Goal: Information Seeking & Learning: Learn about a topic

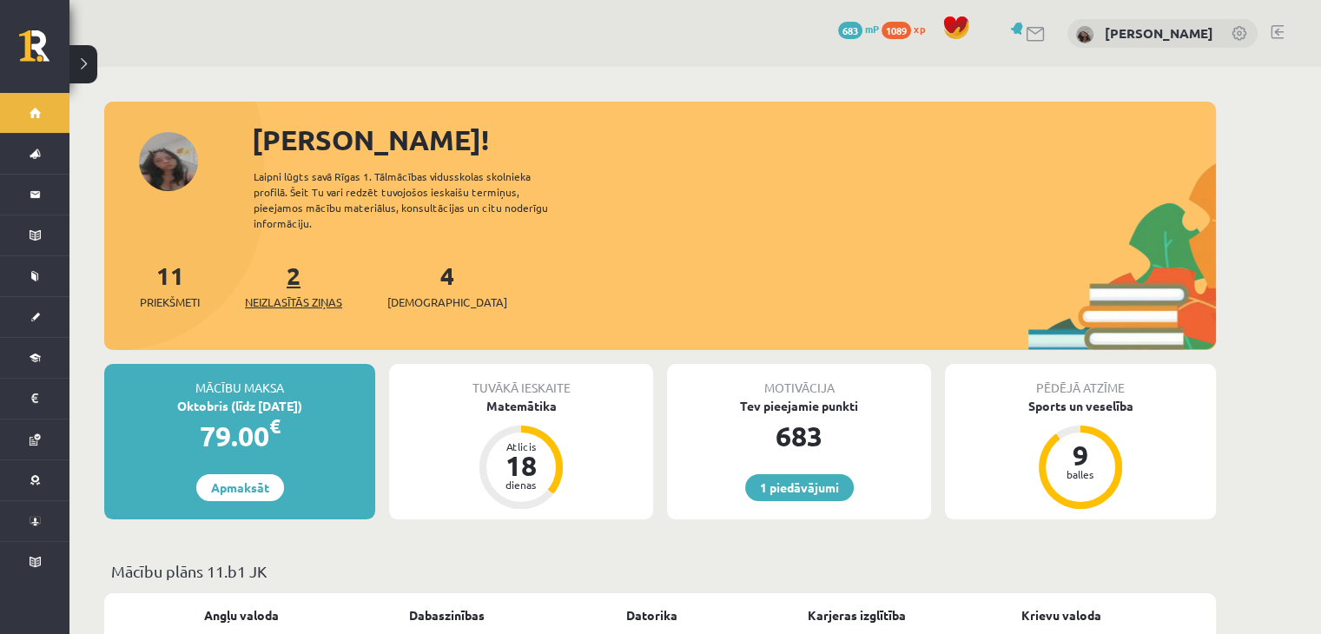
click at [316, 294] on span "Neizlasītās ziņas" at bounding box center [293, 302] width 97 height 17
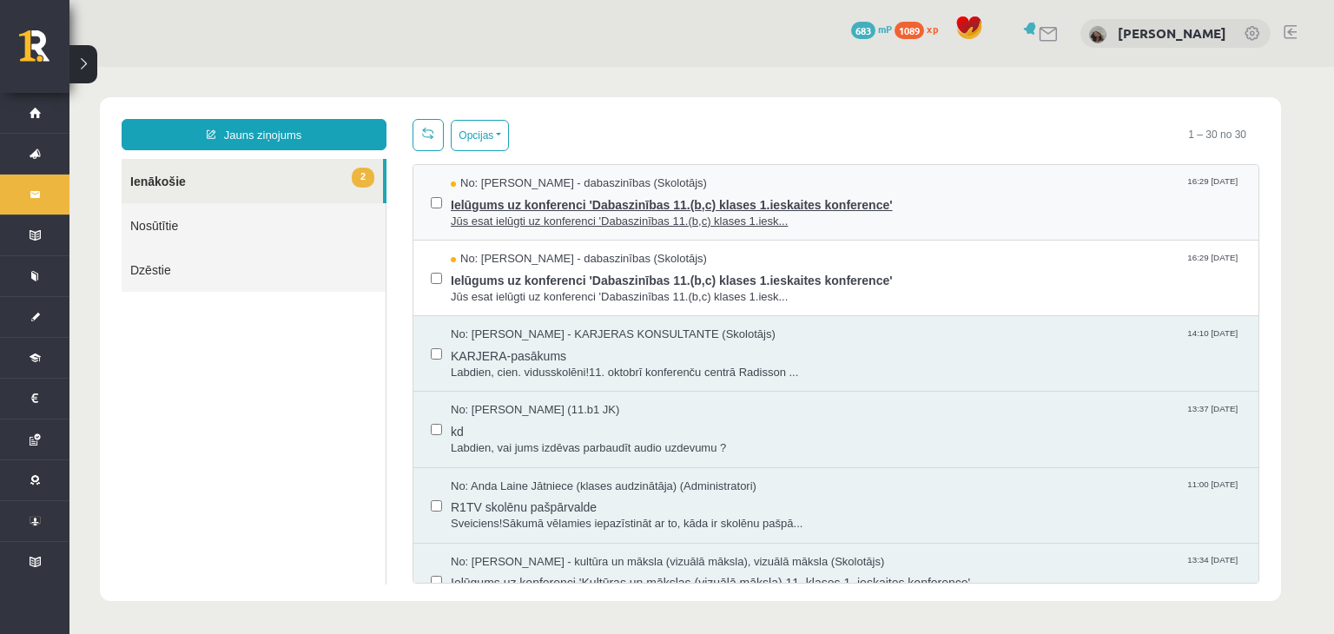
click at [580, 200] on span "Ielūgums uz konferenci 'Dabaszinības 11.(b,c) klases 1.ieskaites konference'" at bounding box center [846, 203] width 791 height 22
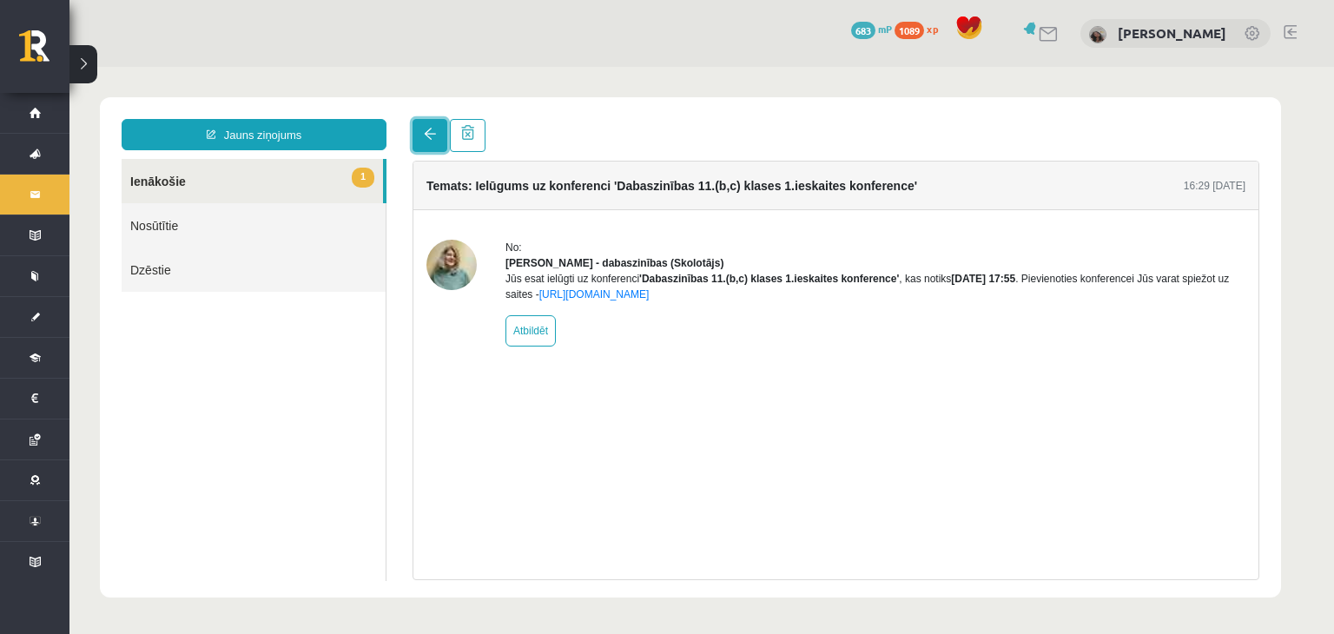
click at [439, 136] on link at bounding box center [430, 135] width 35 height 33
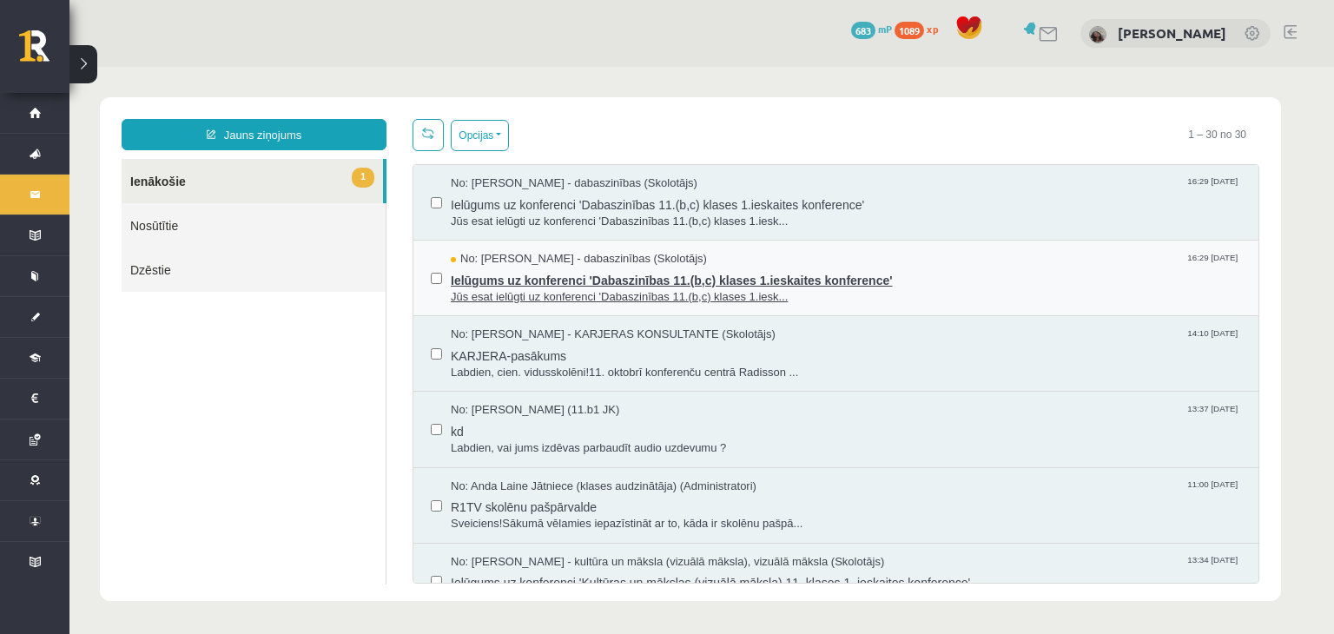
click at [469, 255] on span "No: Sanita Baumane - dabaszinības (Skolotājs)" at bounding box center [579, 259] width 256 height 17
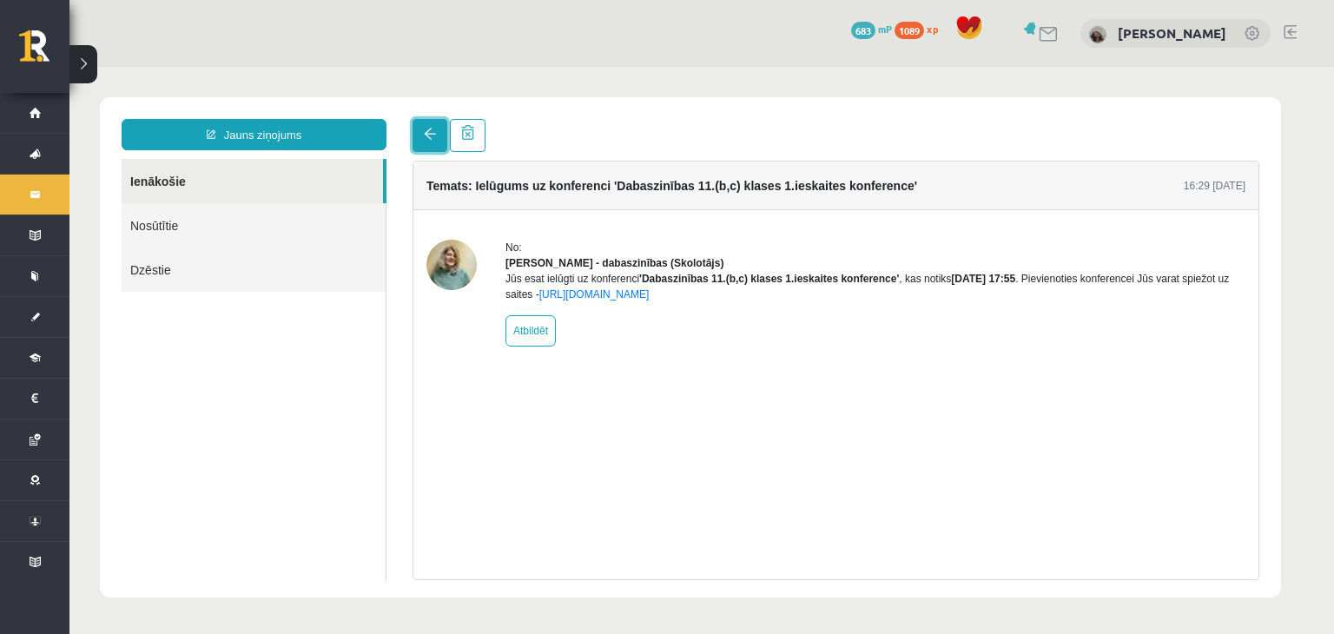
click at [430, 143] on link at bounding box center [430, 135] width 35 height 33
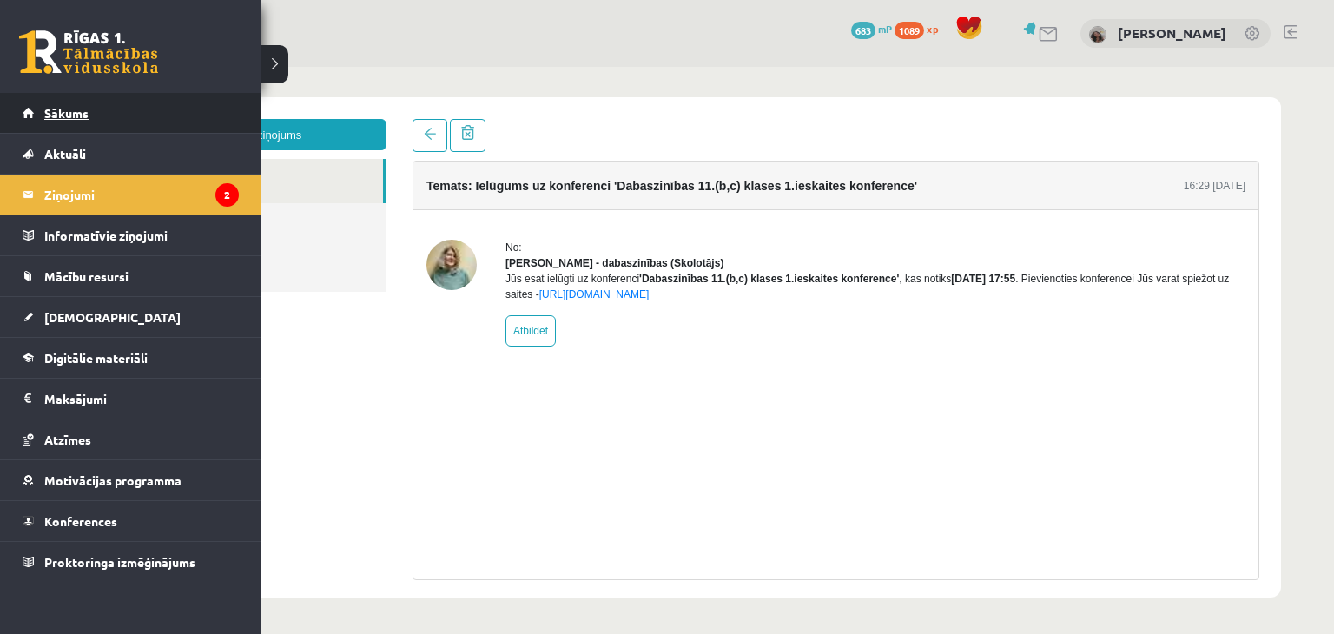
click at [42, 111] on link "Sākums" at bounding box center [131, 113] width 216 height 40
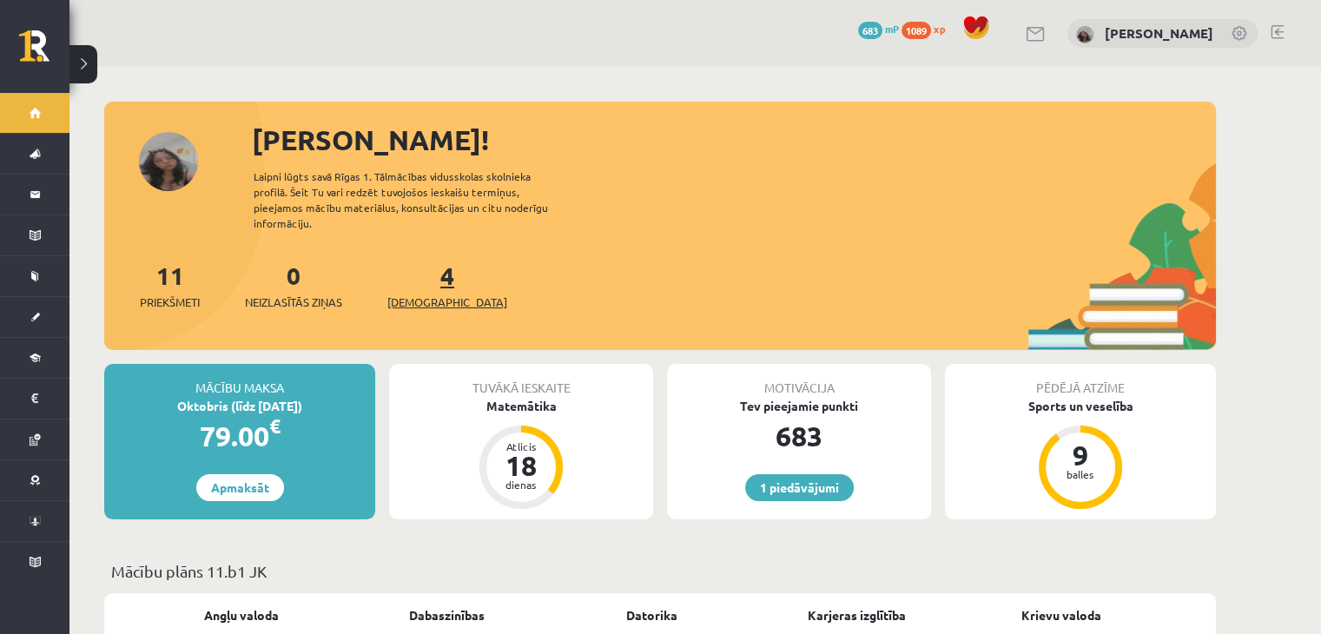
click at [430, 294] on span "[DEMOGRAPHIC_DATA]" at bounding box center [447, 302] width 120 height 17
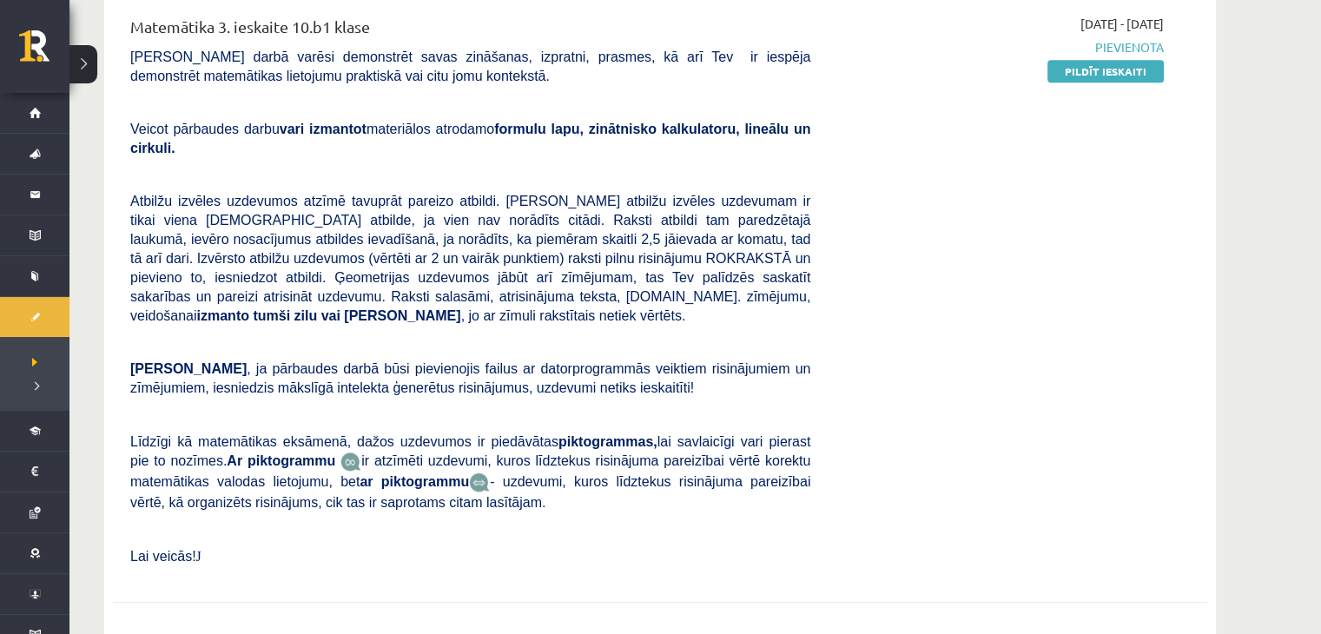
scroll to position [1824, 0]
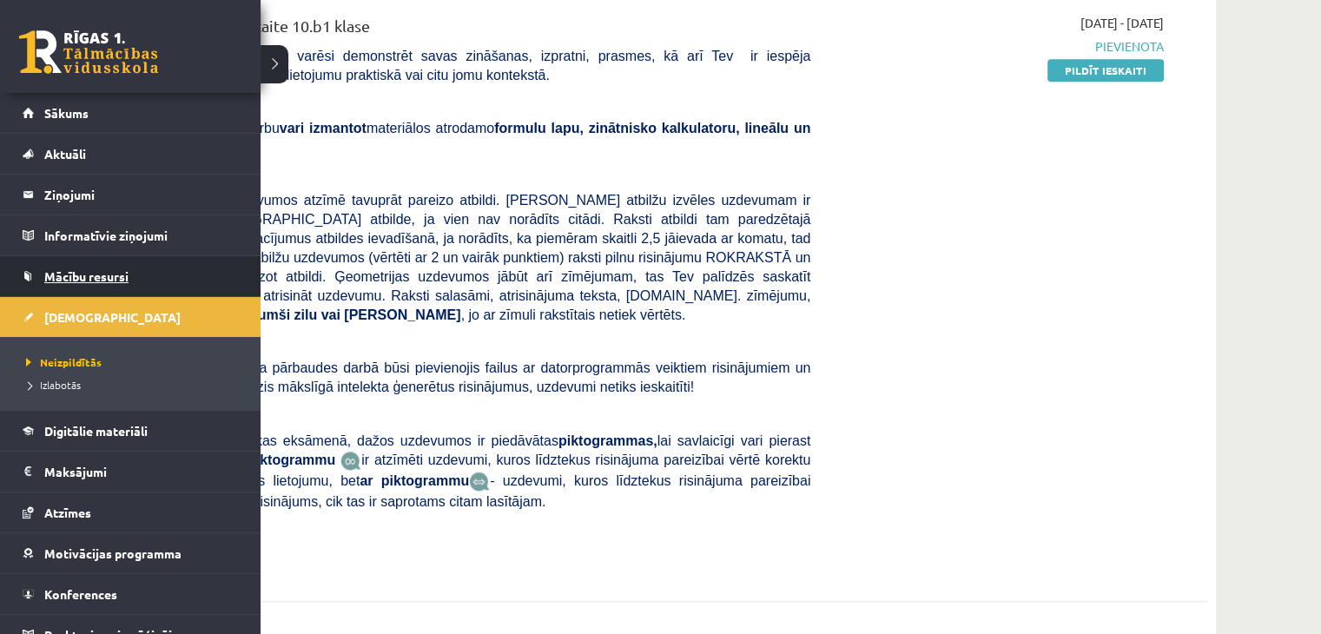
click at [97, 268] on link "Mācību resursi" at bounding box center [131, 276] width 216 height 40
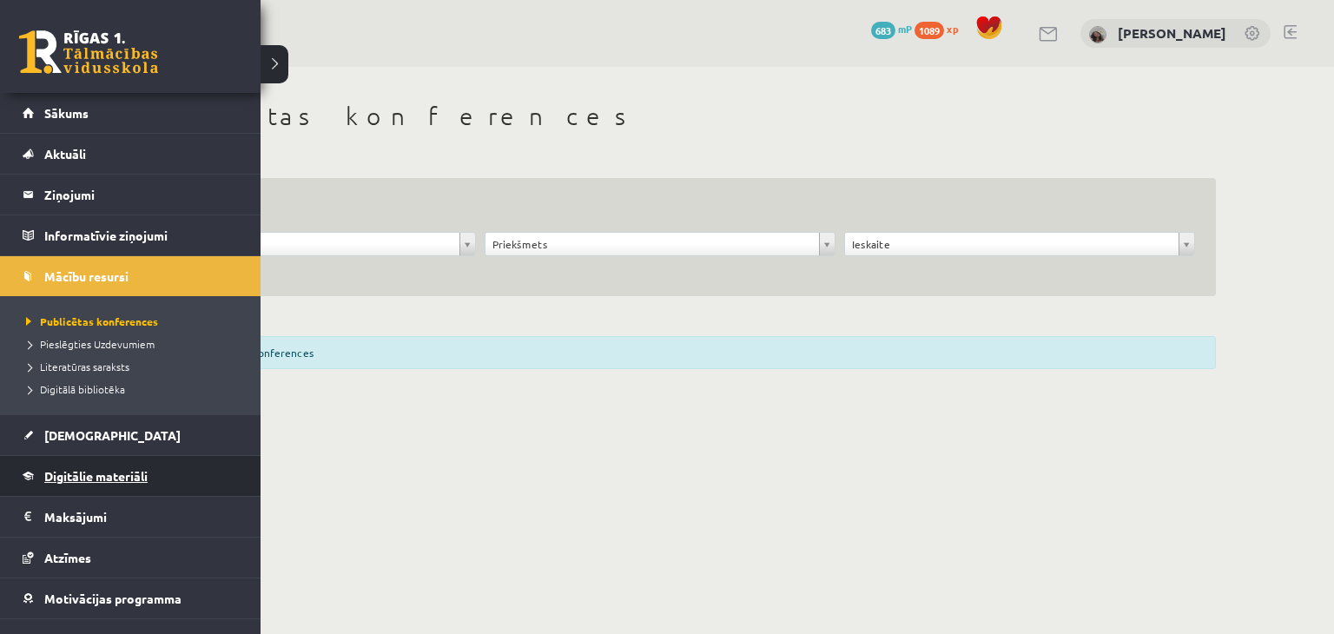
click at [69, 477] on span "Digitālie materiāli" at bounding box center [95, 476] width 103 height 16
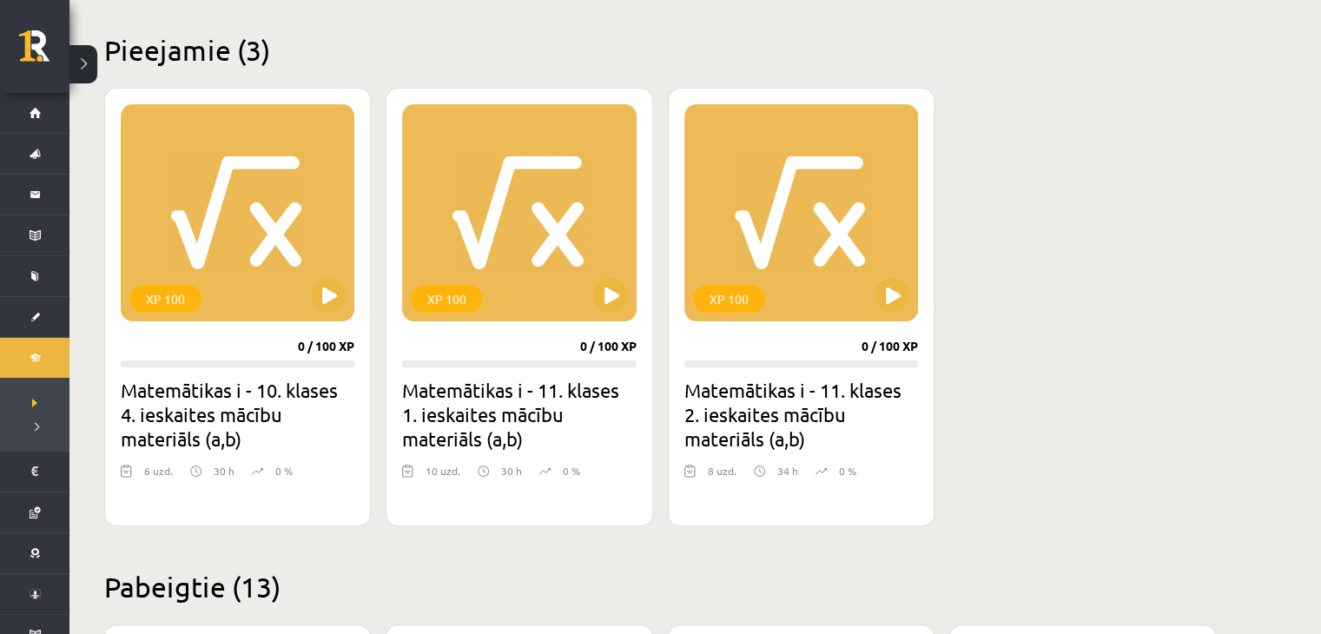
scroll to position [434, 0]
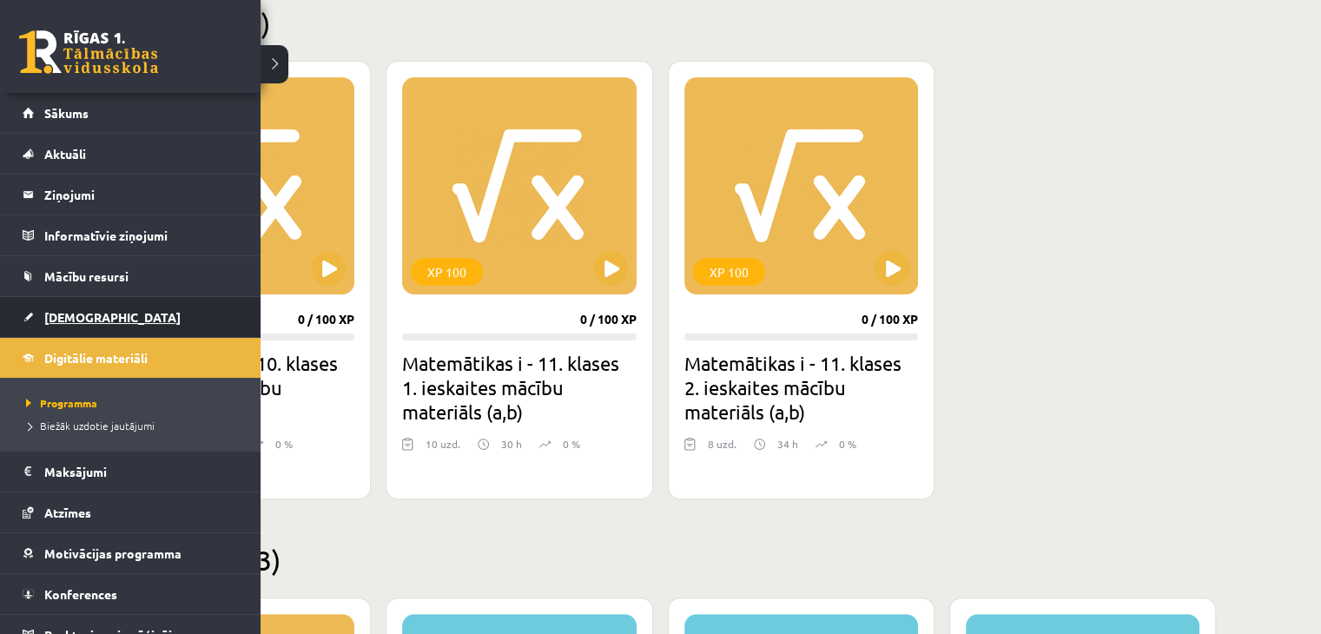
click at [80, 315] on span "[DEMOGRAPHIC_DATA]" at bounding box center [112, 317] width 136 height 16
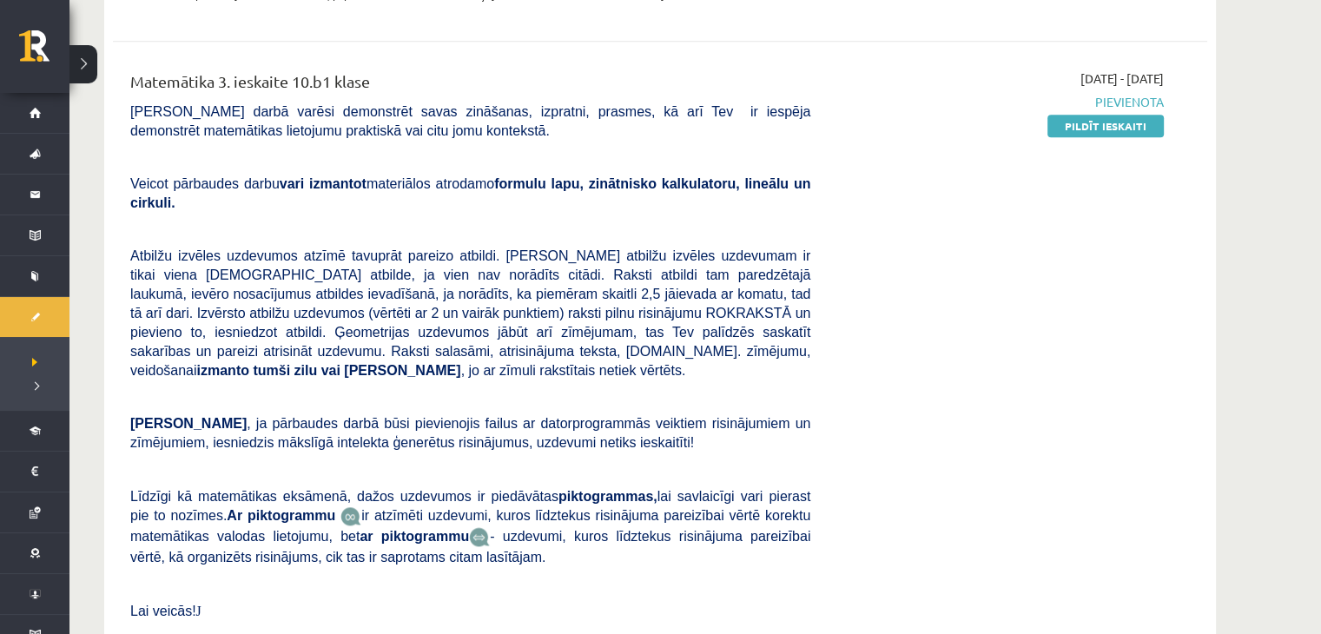
scroll to position [1737, 0]
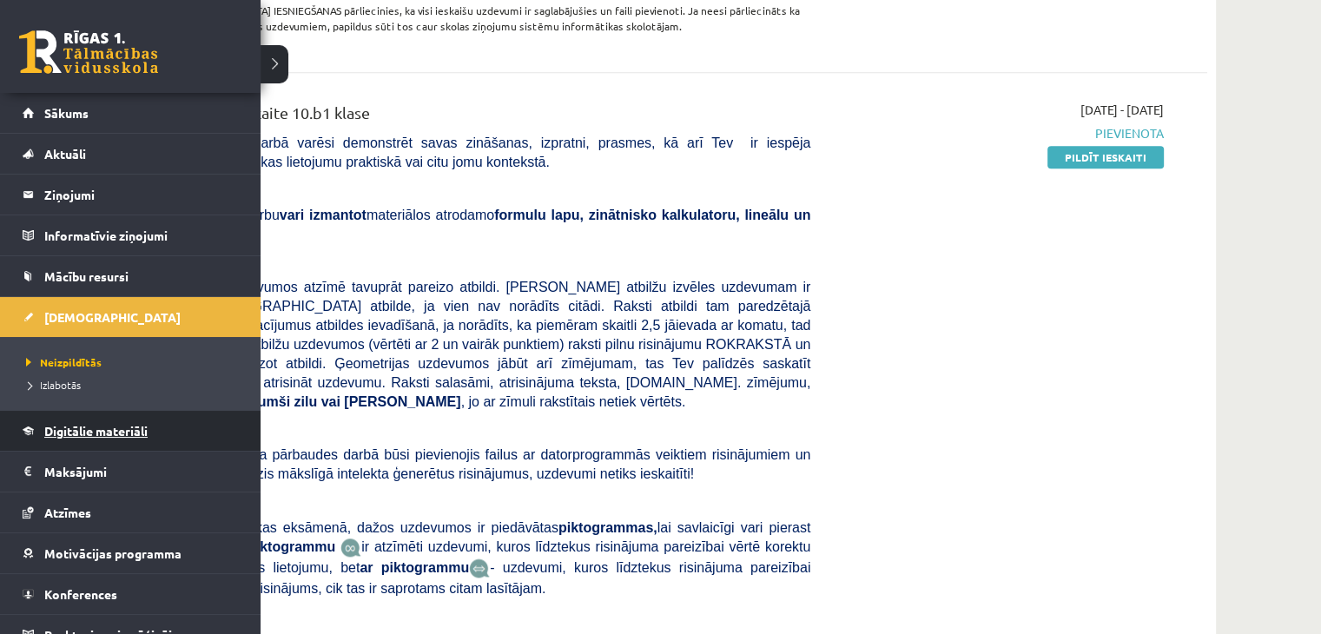
click at [94, 439] on link "Digitālie materiāli" at bounding box center [131, 431] width 216 height 40
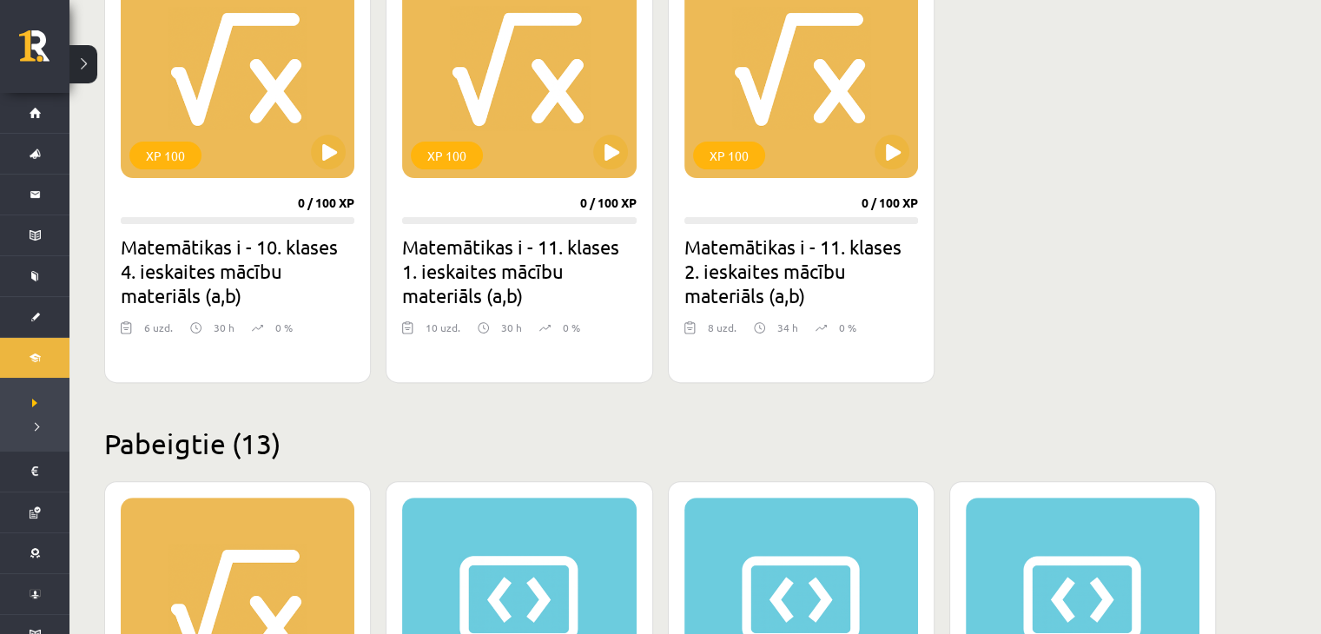
scroll to position [521, 0]
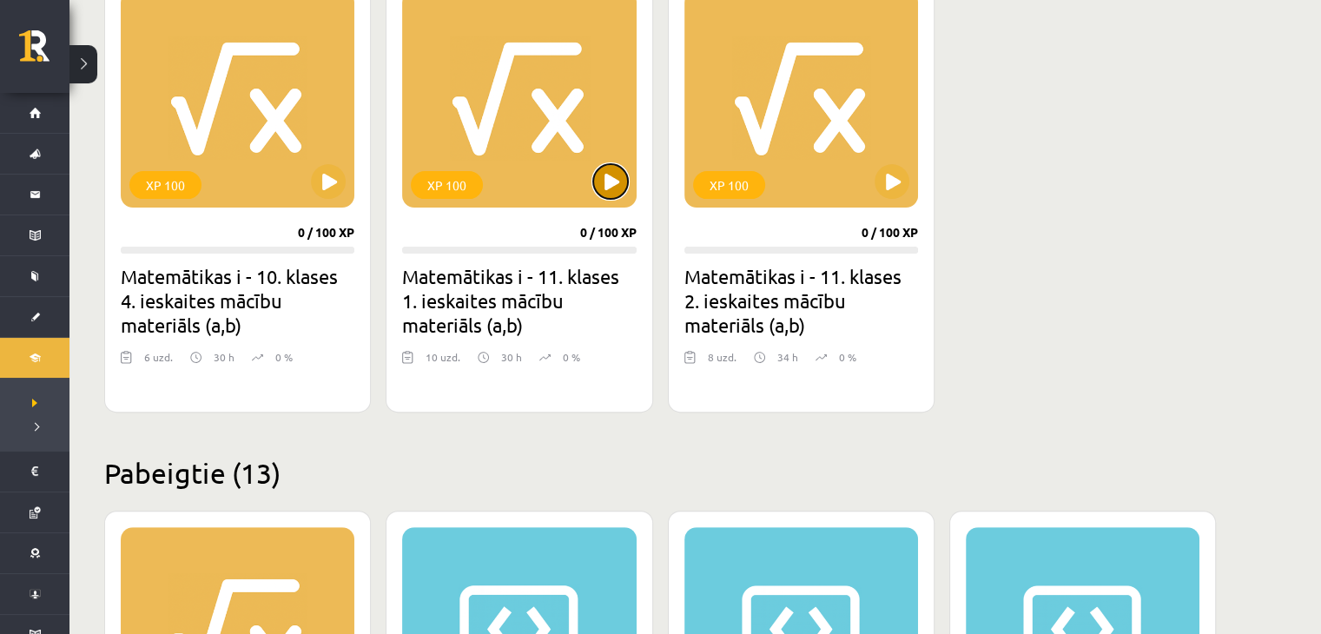
click at [617, 189] on button at bounding box center [610, 181] width 35 height 35
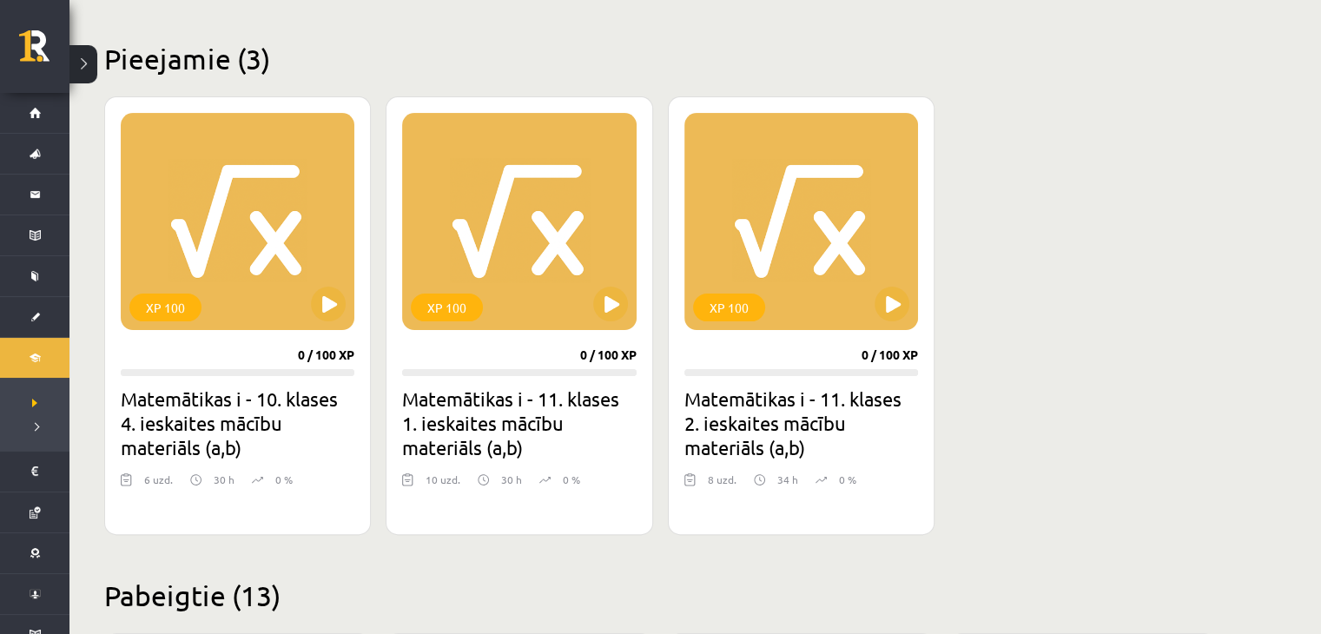
scroll to position [347, 0]
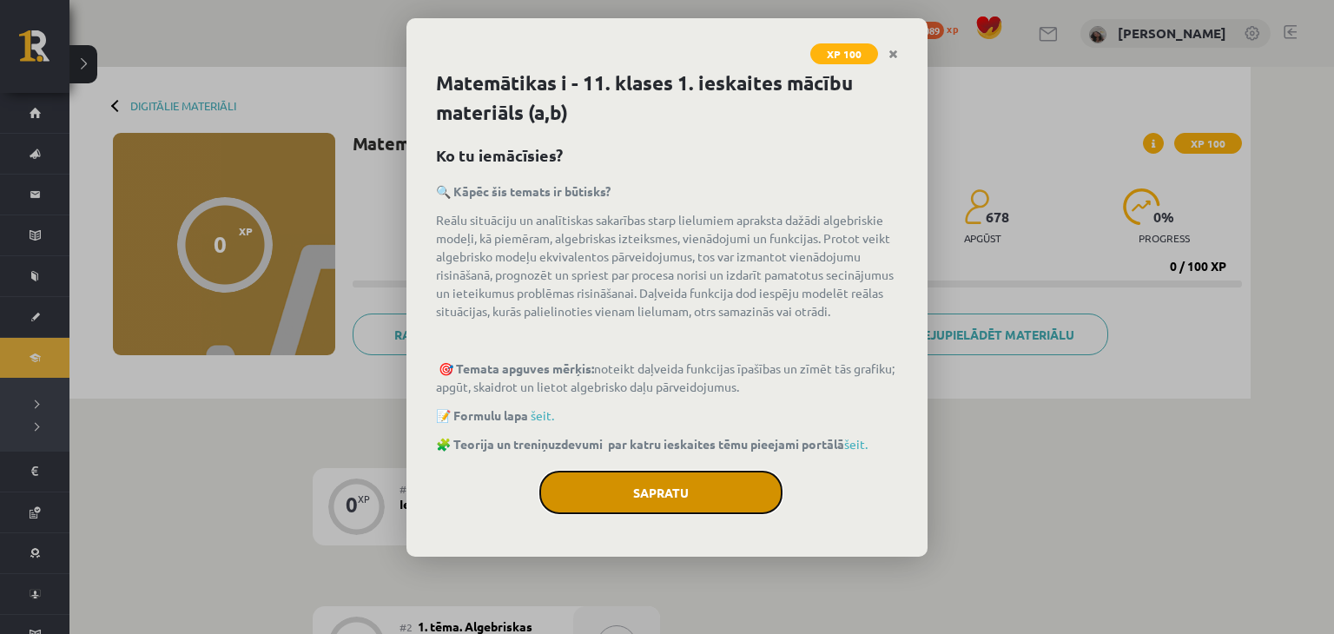
click at [696, 486] on button "Sapratu" at bounding box center [660, 492] width 243 height 43
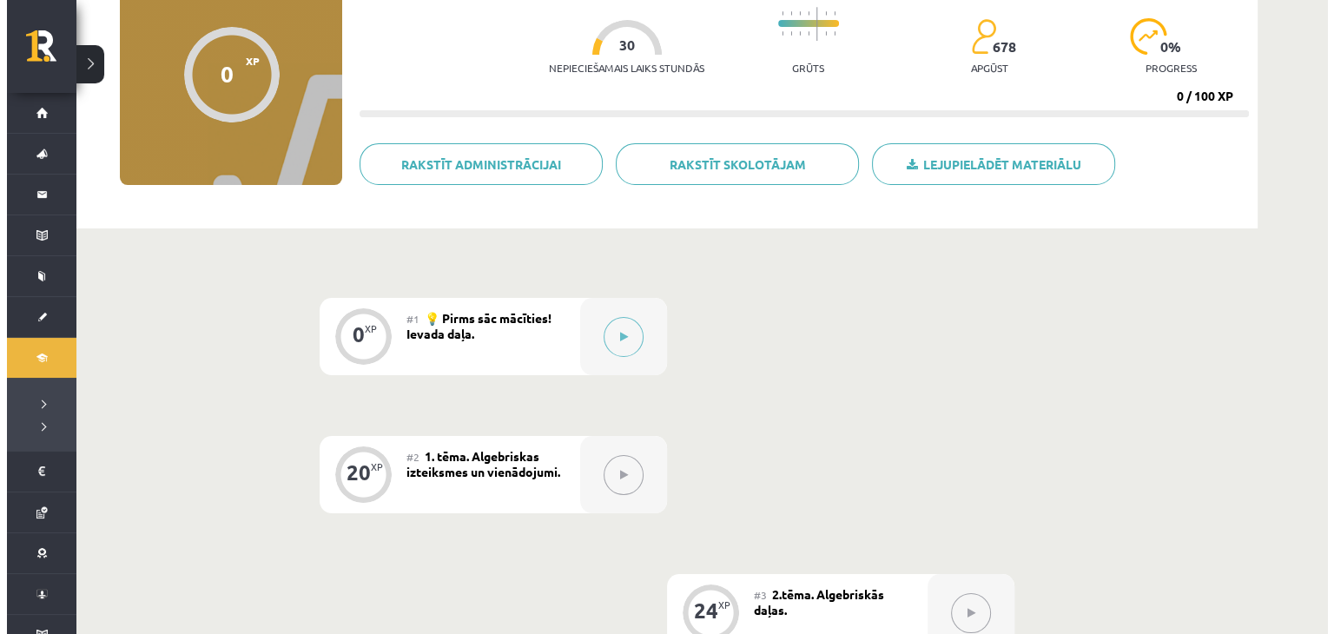
scroll to position [174, 0]
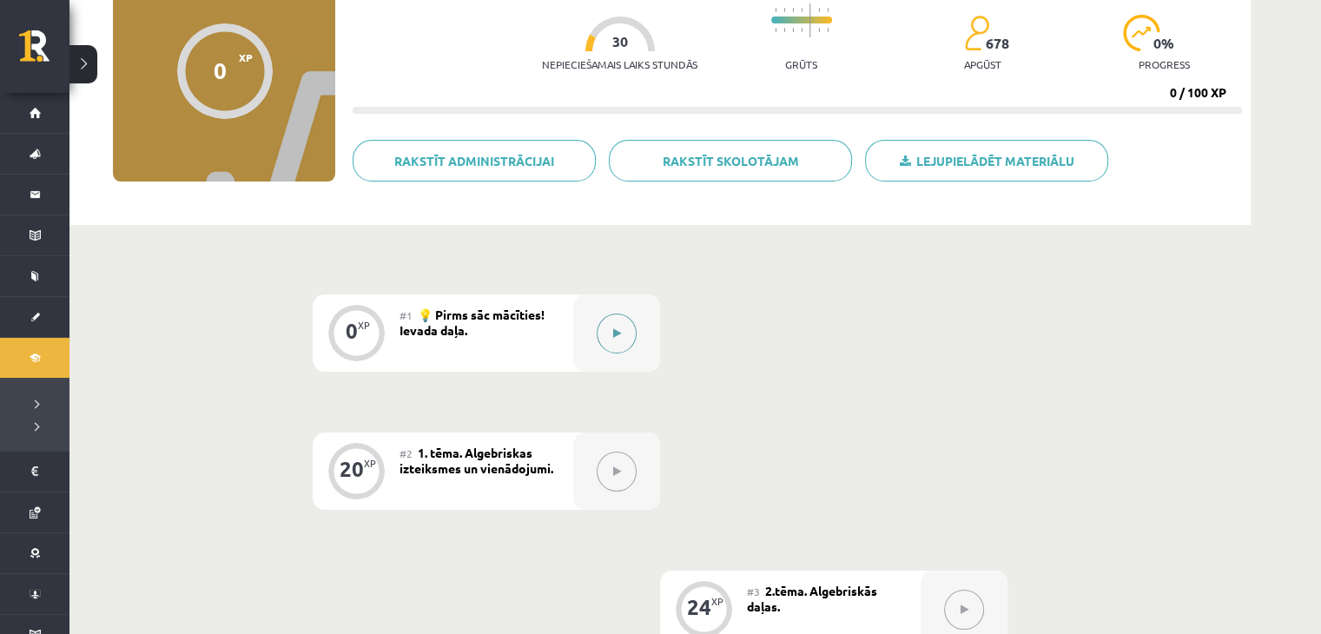
click at [629, 328] on button at bounding box center [617, 334] width 40 height 40
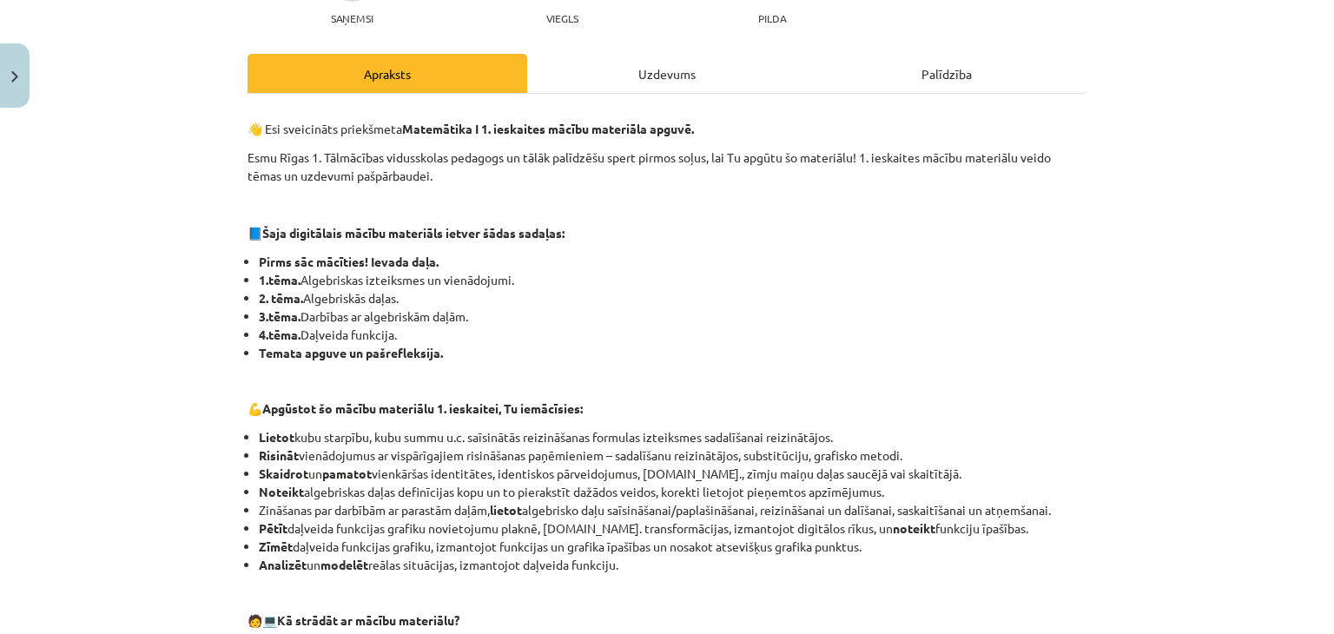
scroll to position [0, 0]
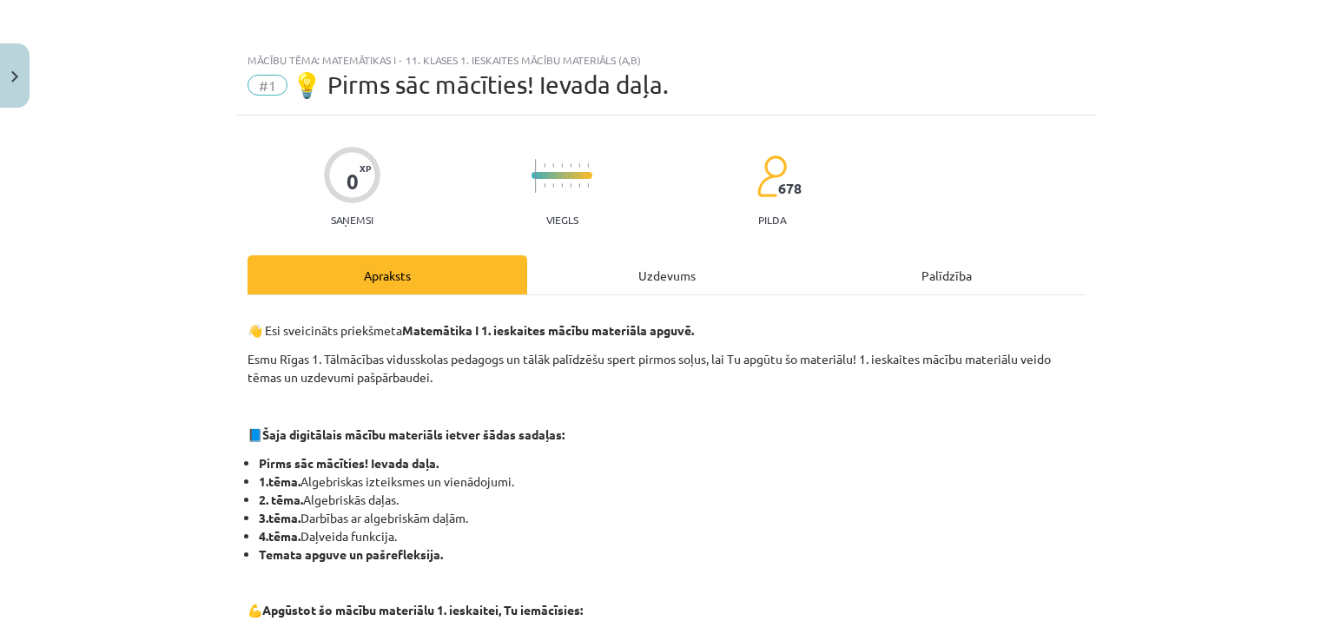
click at [657, 278] on div "Uzdevums" at bounding box center [667, 274] width 280 height 39
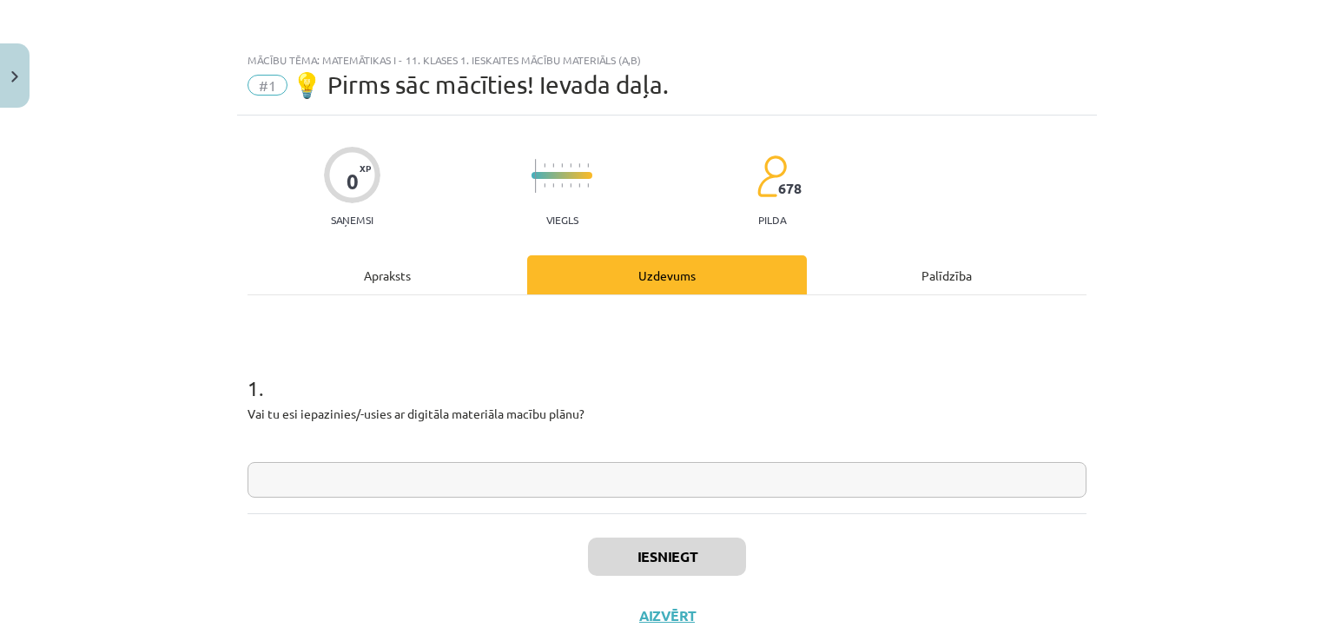
scroll to position [43, 0]
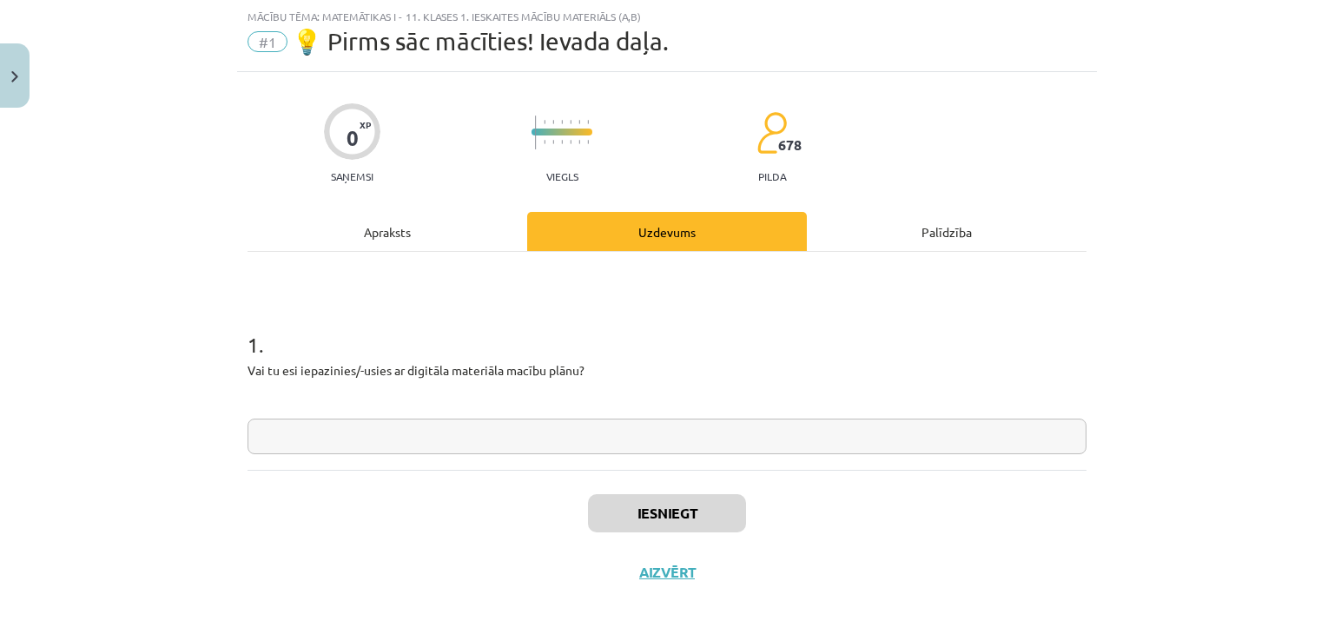
click at [562, 449] on input "text" at bounding box center [667, 437] width 839 height 36
type input "**"
click at [653, 499] on button "Iesniegt" at bounding box center [667, 513] width 158 height 38
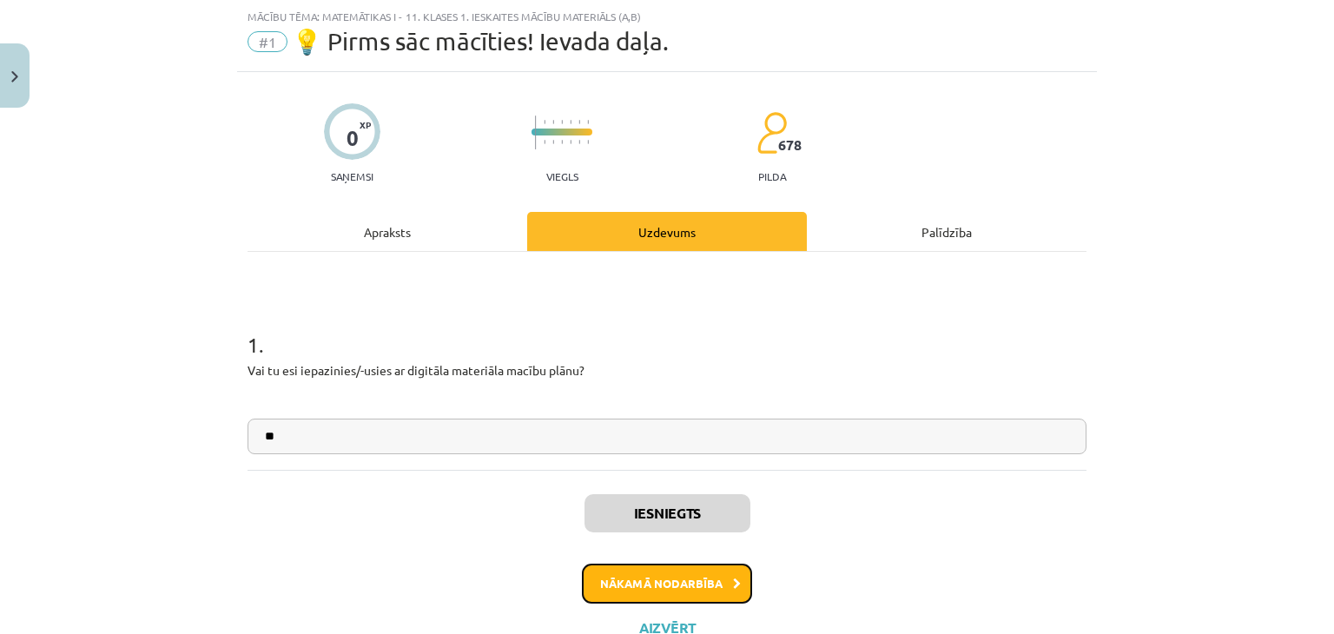
click at [667, 592] on button "Nākamā nodarbība" at bounding box center [667, 584] width 170 height 40
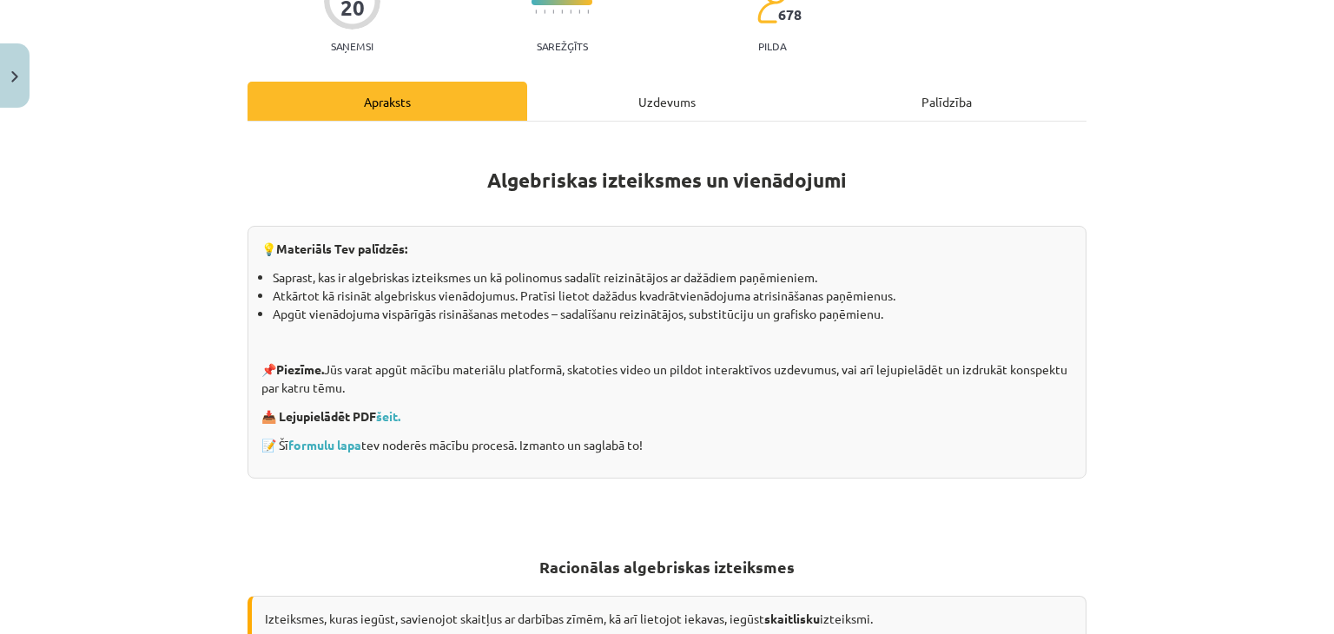
scroll to position [170, 0]
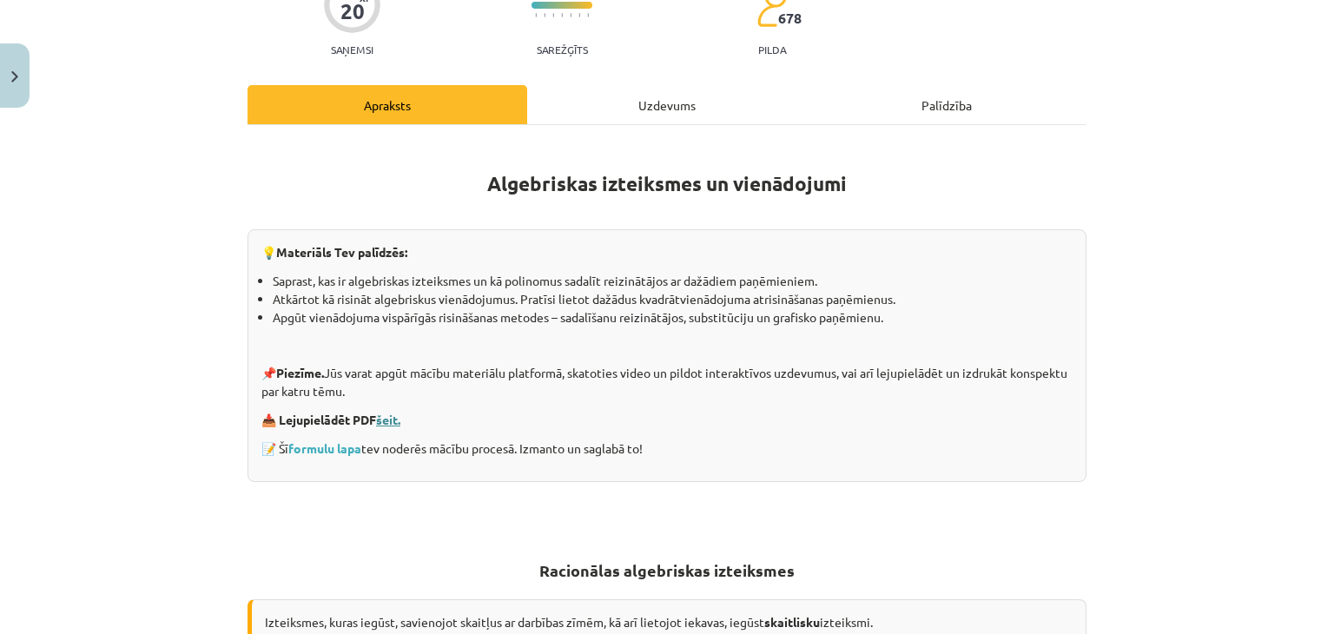
click at [391, 416] on link "šeit." at bounding box center [388, 420] width 24 height 16
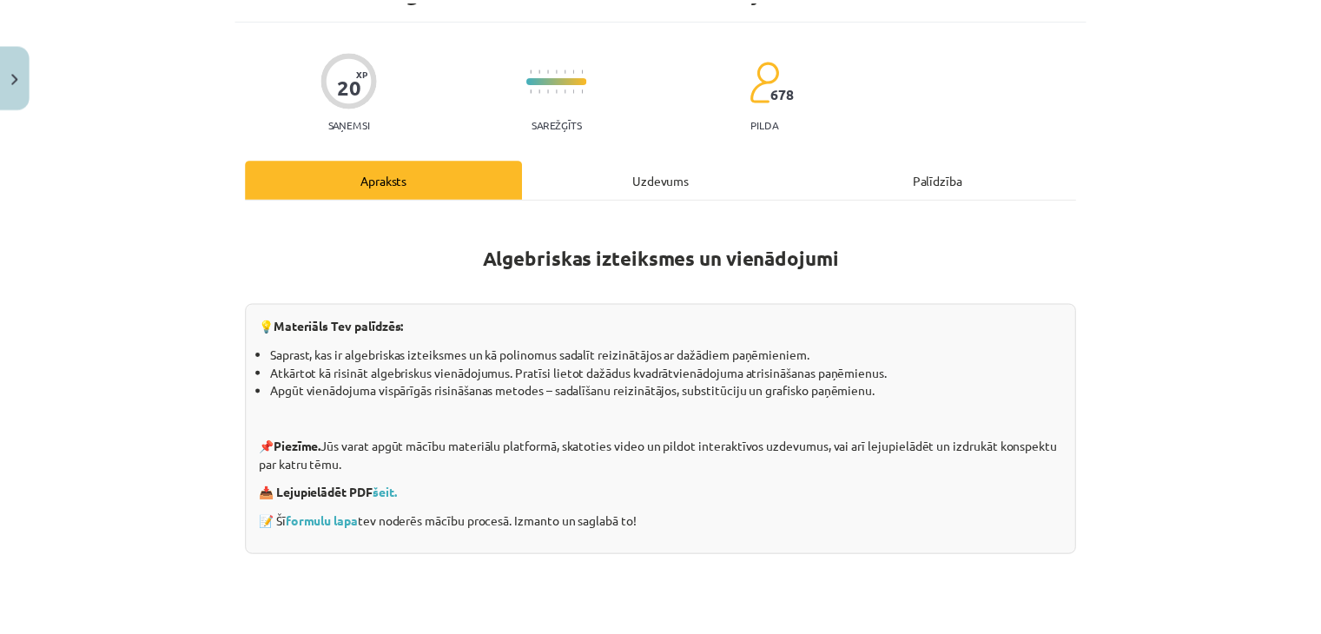
scroll to position [0, 0]
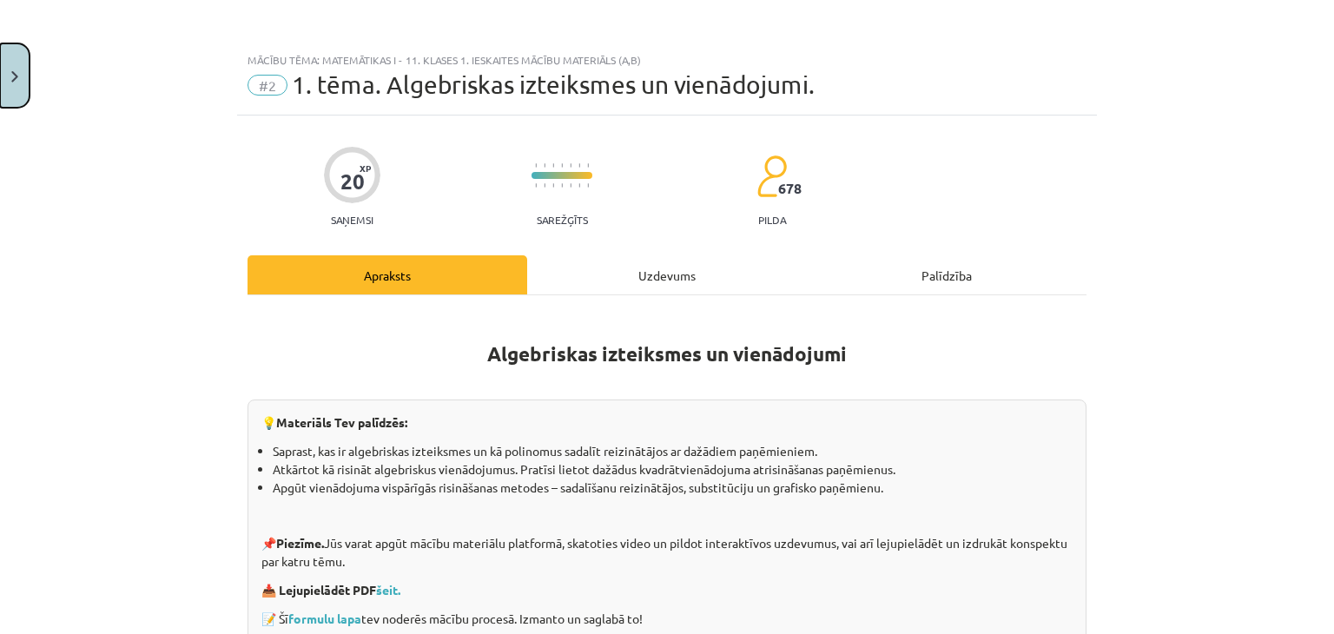
click at [20, 88] on button "Close" at bounding box center [15, 75] width 30 height 64
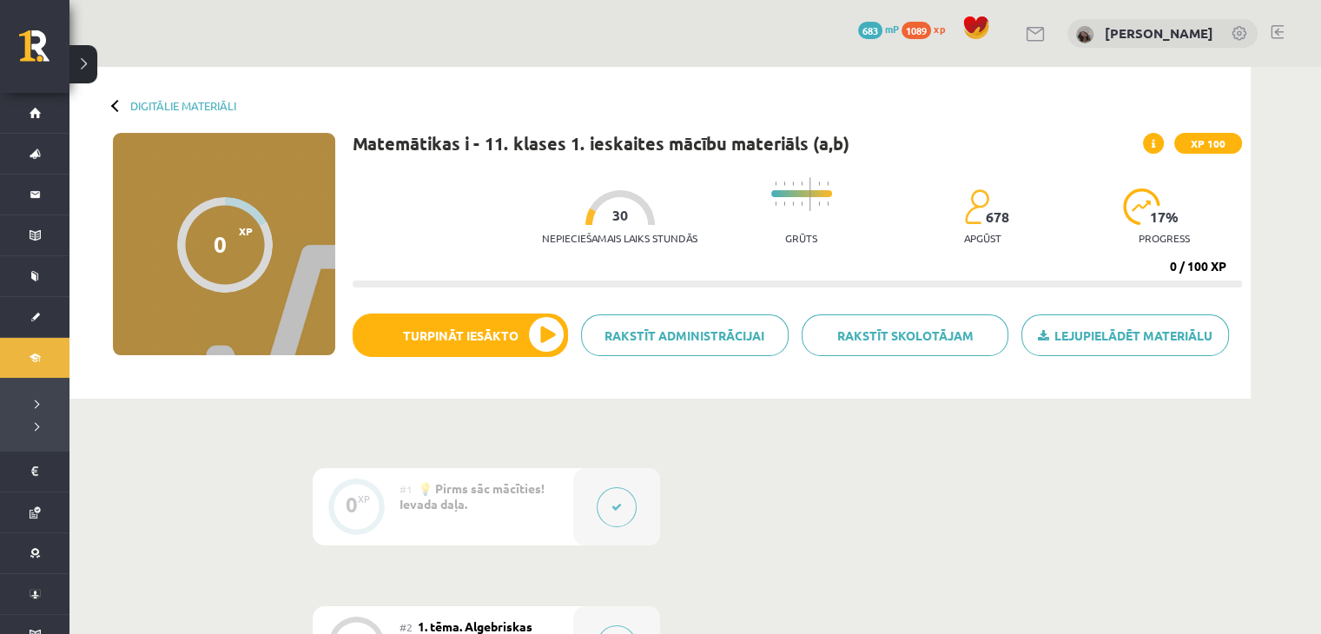
click at [95, 69] on button at bounding box center [83, 64] width 28 height 38
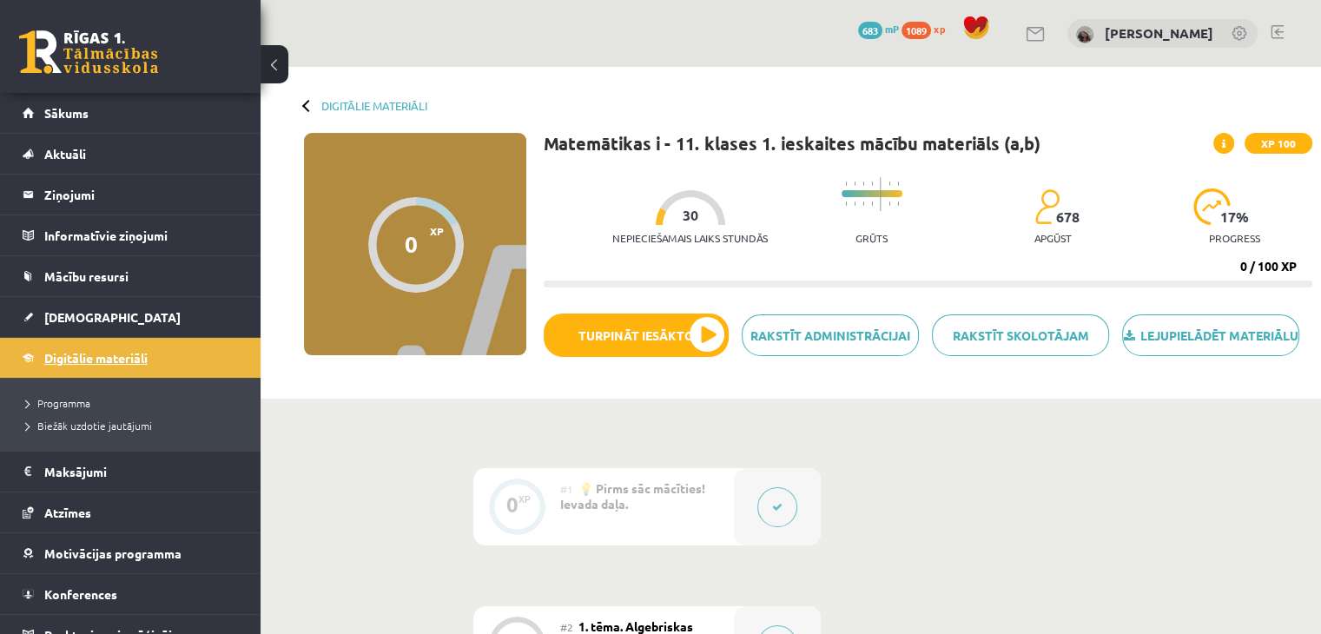
click at [115, 354] on span "Digitālie materiāli" at bounding box center [95, 358] width 103 height 16
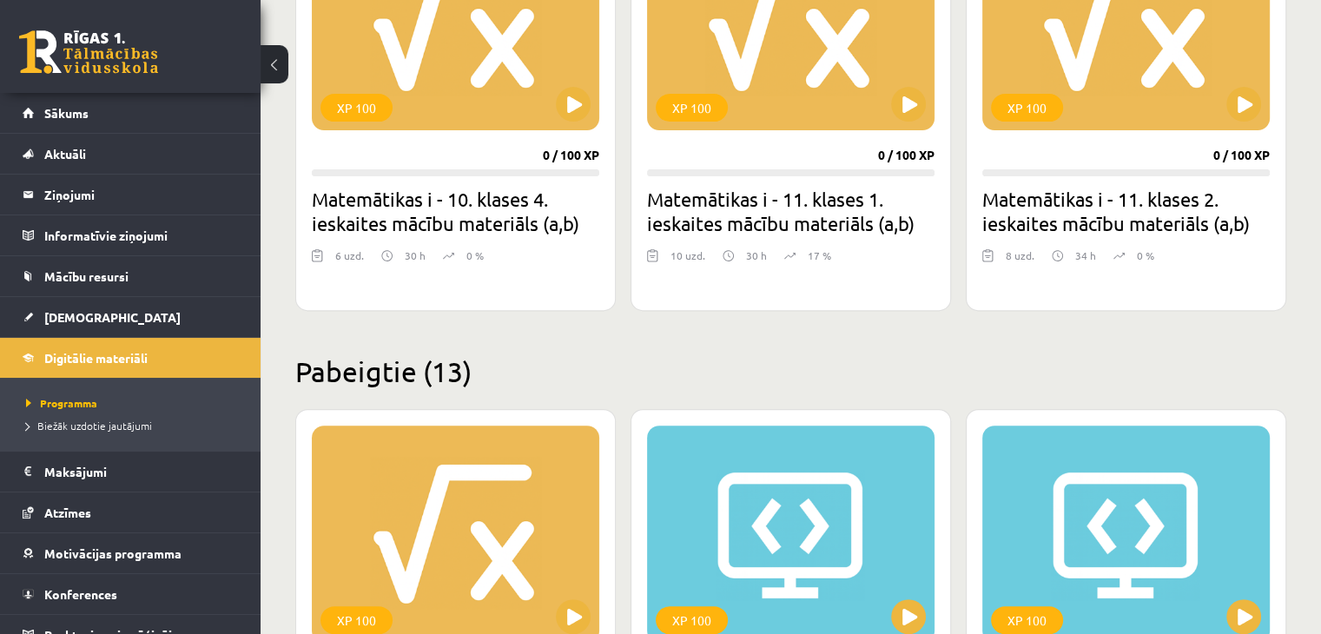
scroll to position [434, 0]
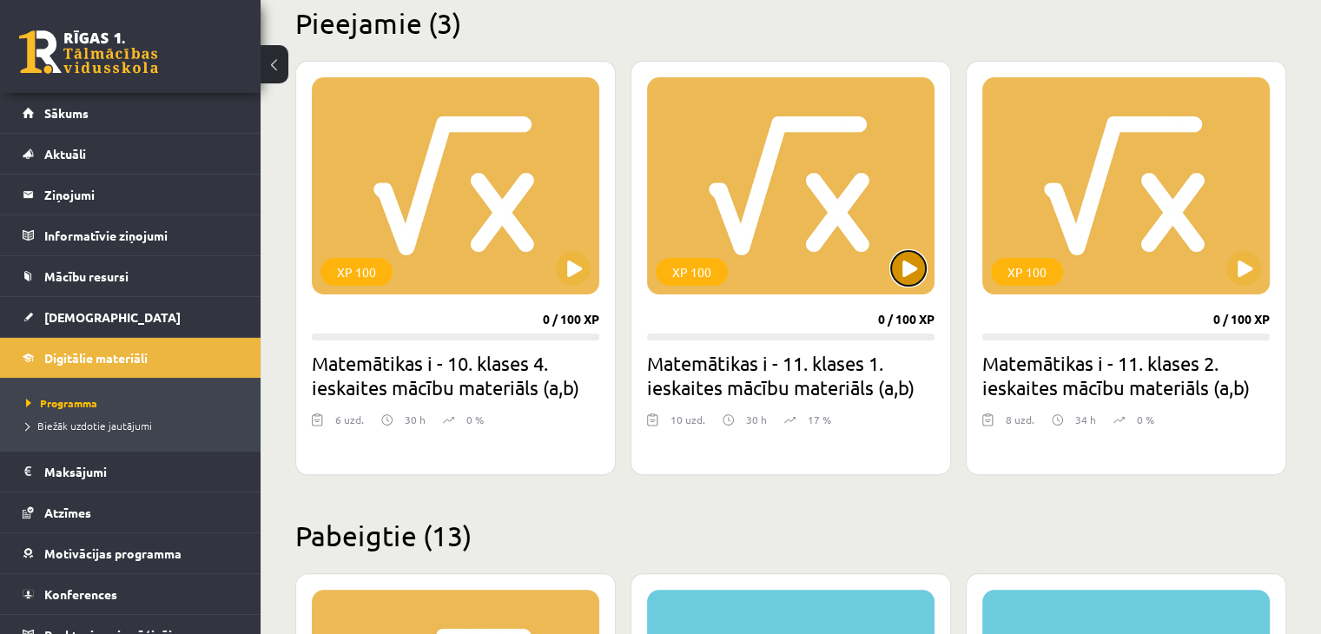
click at [918, 271] on button at bounding box center [908, 268] width 35 height 35
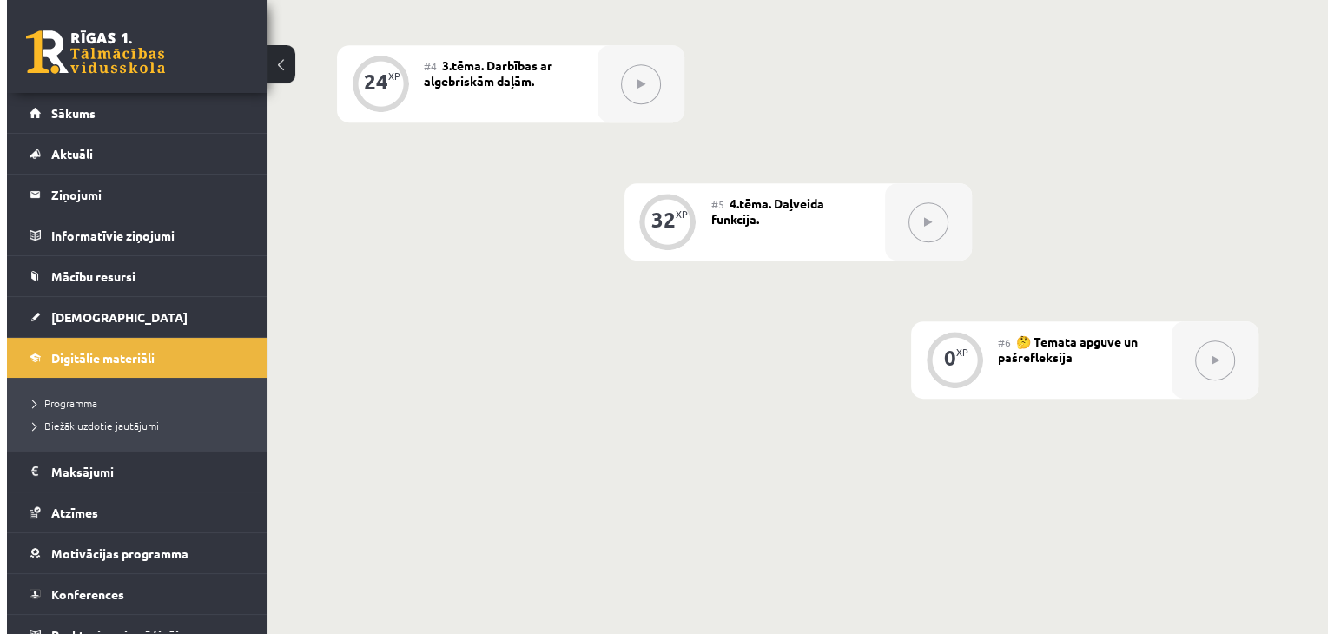
scroll to position [490, 0]
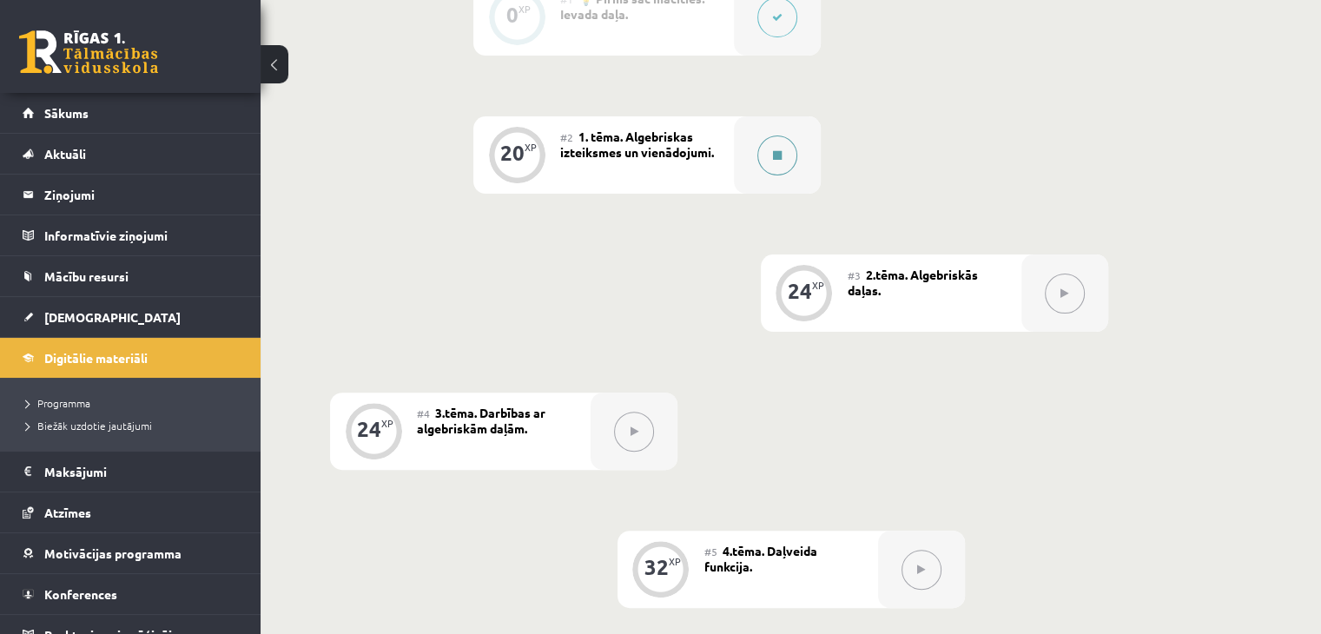
click at [771, 175] on button at bounding box center [777, 156] width 40 height 40
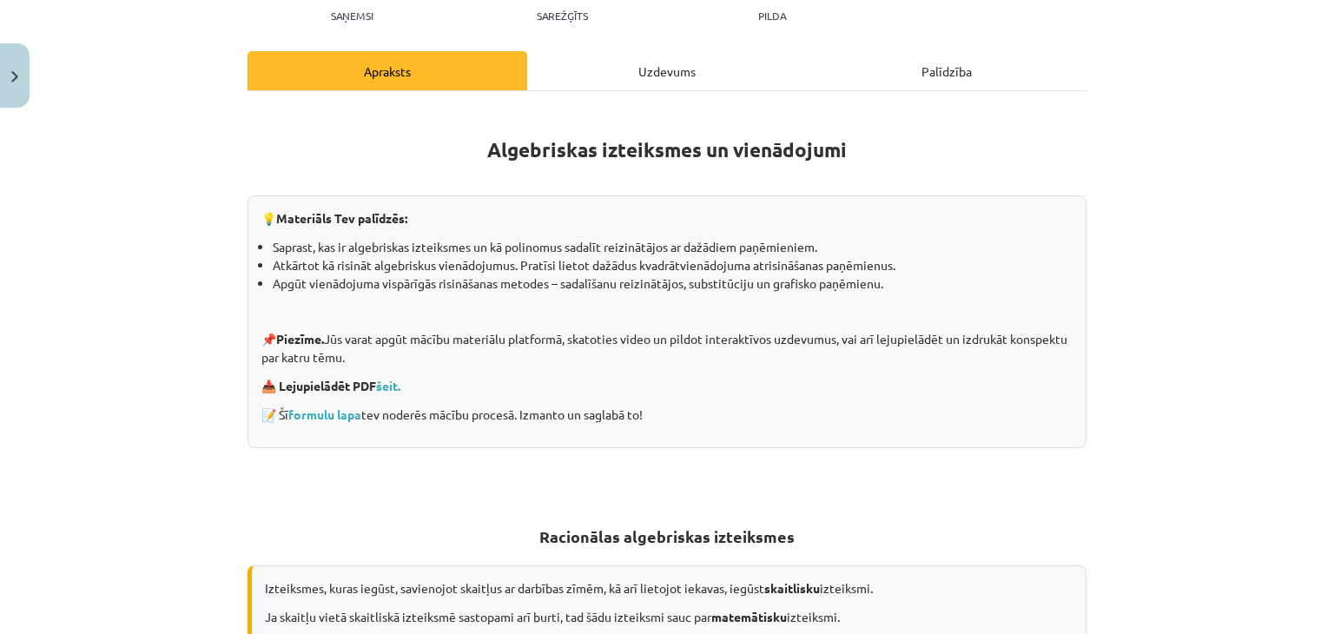
scroll to position [174, 0]
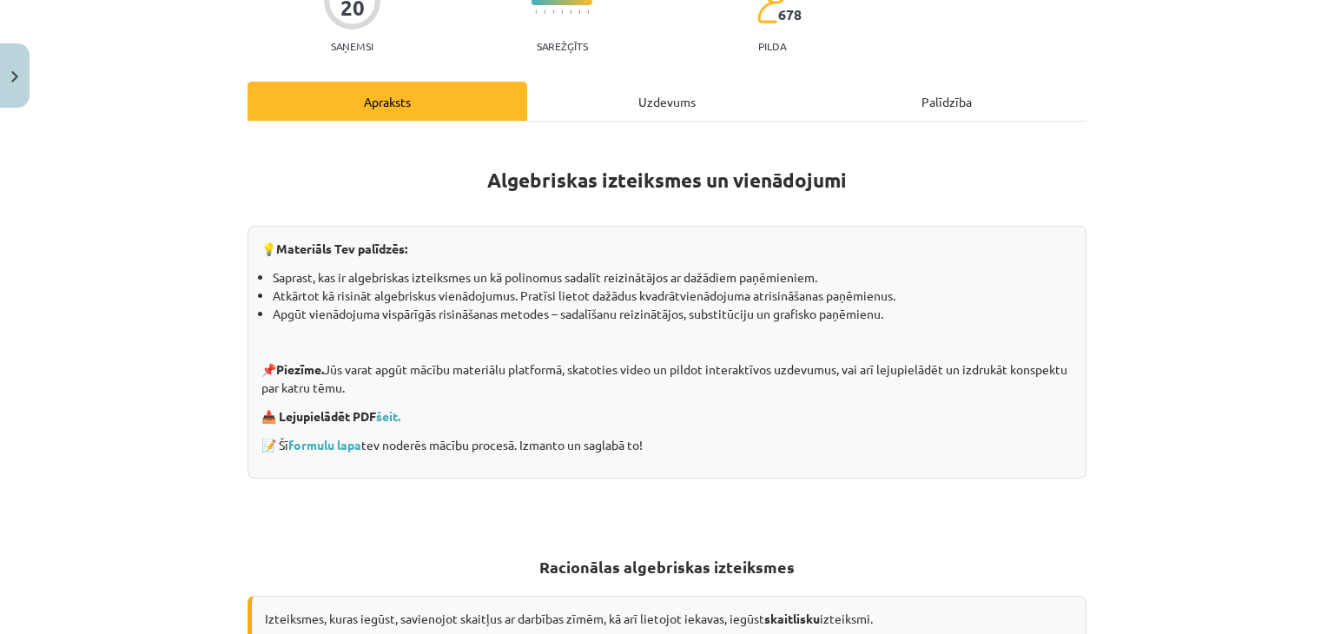
click at [633, 109] on div "Uzdevums" at bounding box center [667, 101] width 280 height 39
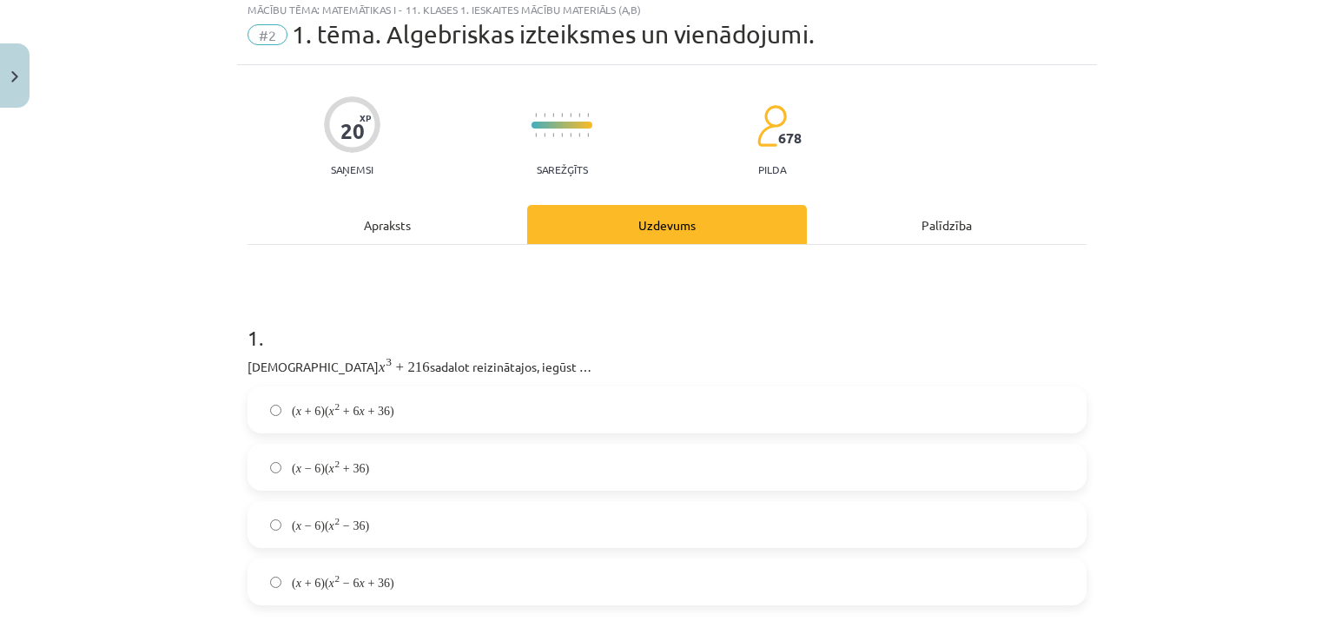
scroll to position [43, 0]
